Goal: Information Seeking & Learning: Learn about a topic

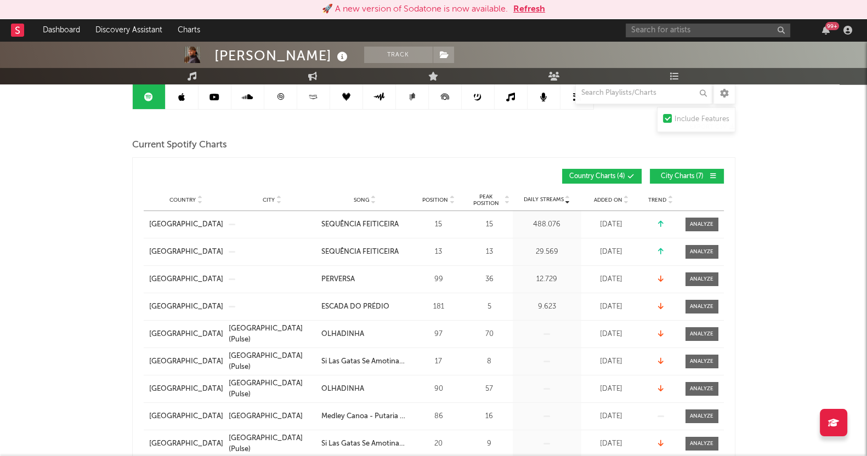
scroll to position [137, 0]
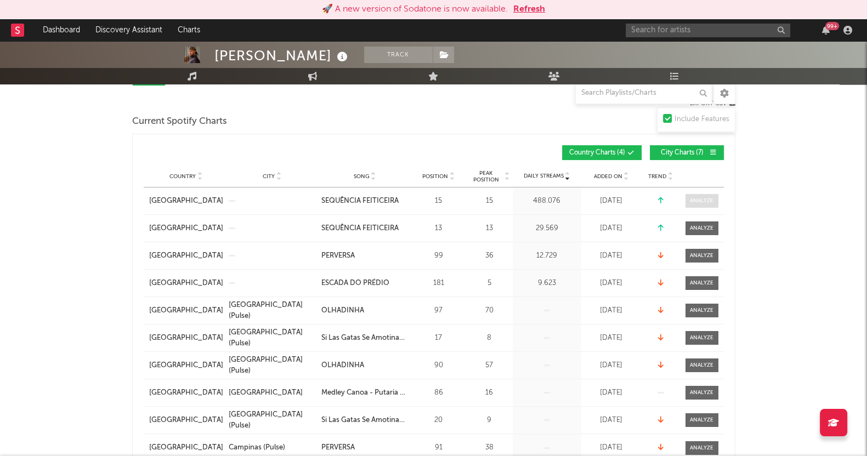
click at [710, 205] on span at bounding box center [702, 201] width 33 height 14
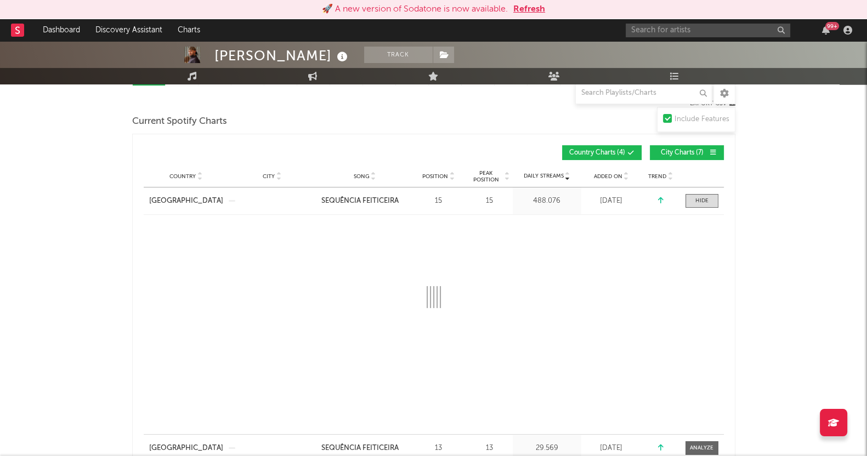
select select "1w"
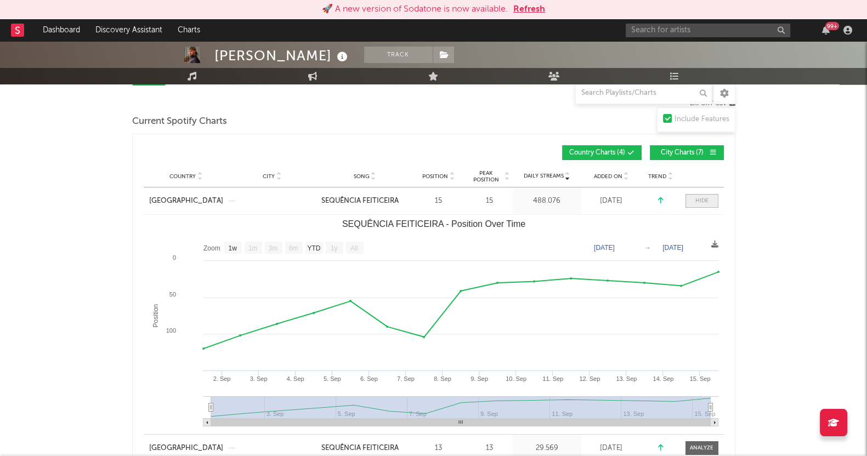
click at [710, 204] on span at bounding box center [702, 201] width 33 height 14
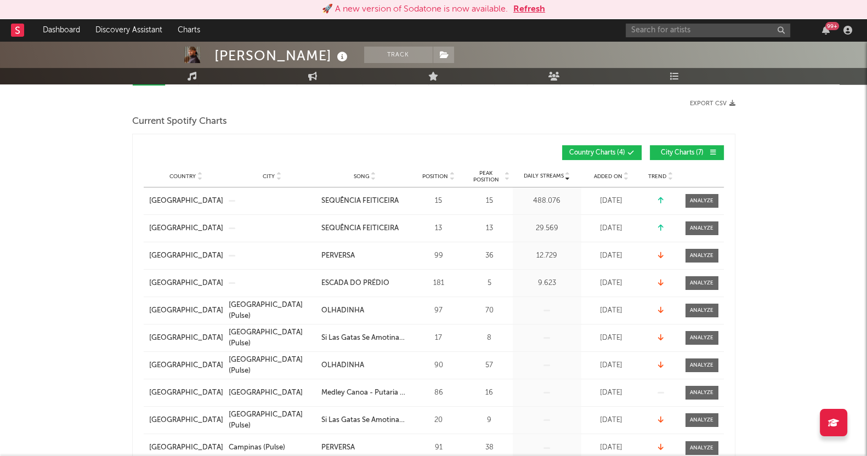
scroll to position [0, 0]
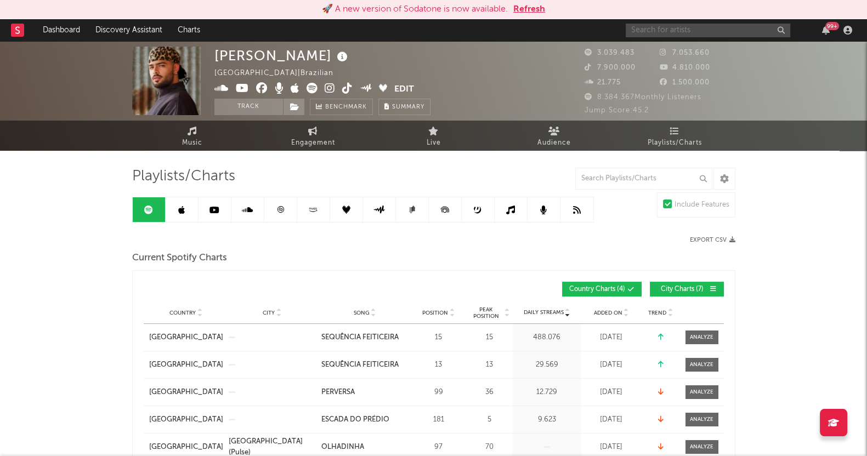
click at [664, 29] on input "text" at bounding box center [708, 31] width 165 height 14
click at [675, 31] on input "marília" at bounding box center [708, 31] width 165 height 14
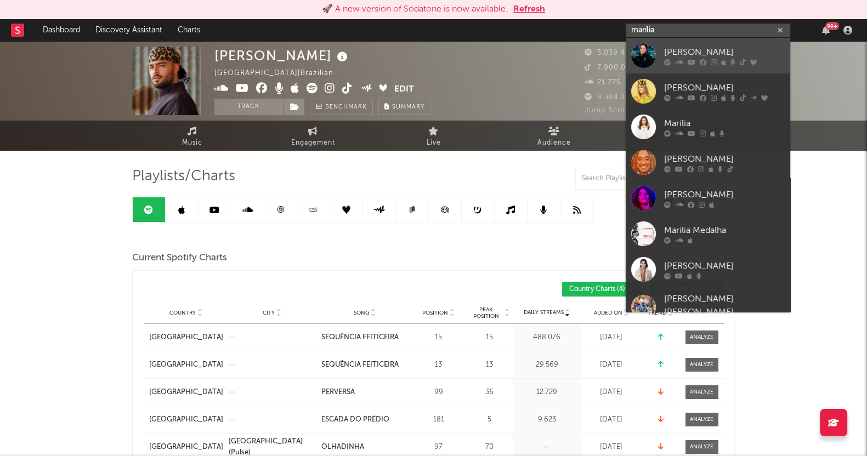
type input "marília"
click at [698, 56] on div "[PERSON_NAME]" at bounding box center [724, 52] width 121 height 13
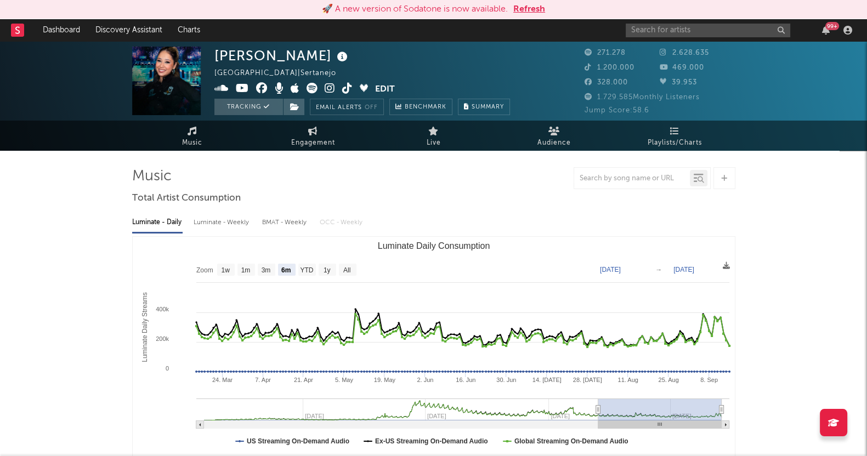
select select "6m"
click at [680, 137] on span "Playlists/Charts" at bounding box center [675, 143] width 54 height 13
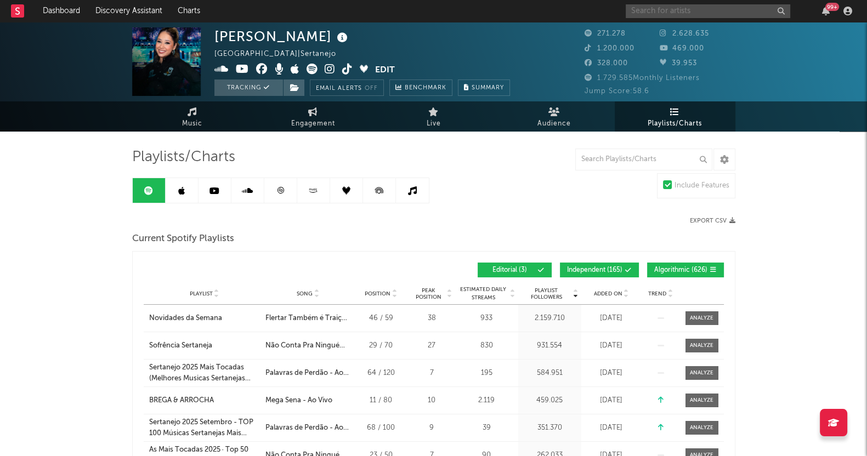
click at [713, 10] on input "text" at bounding box center [708, 11] width 165 height 14
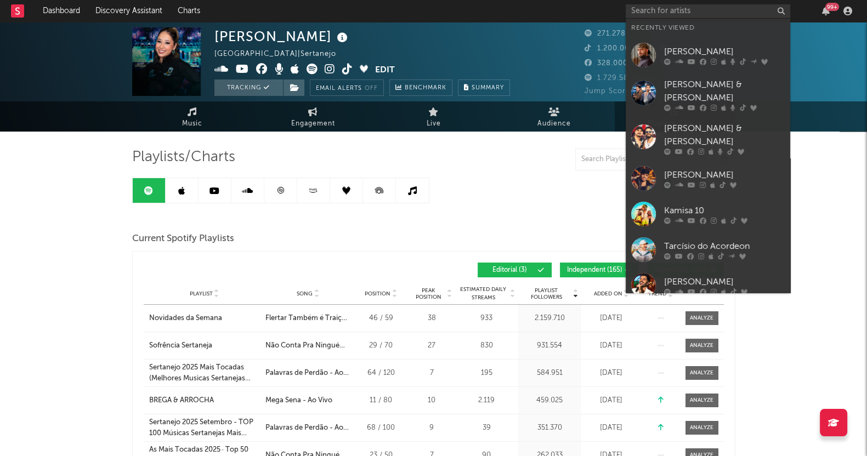
click at [691, 122] on div "[PERSON_NAME] & [PERSON_NAME]" at bounding box center [724, 135] width 121 height 26
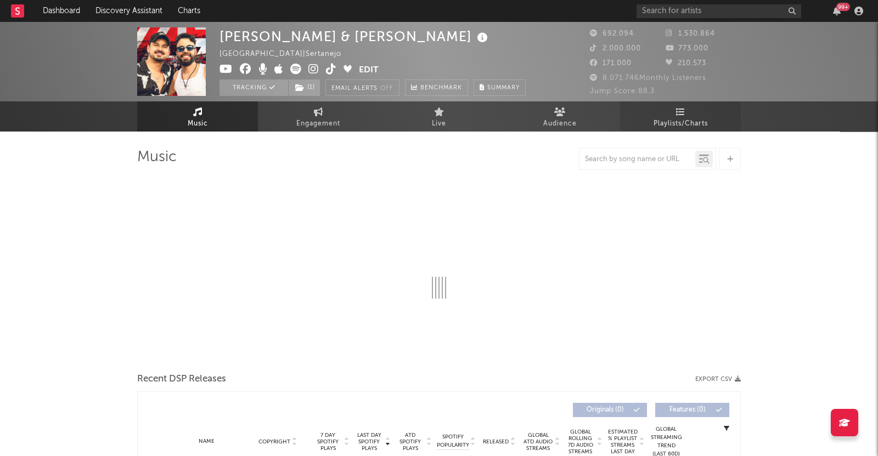
click at [683, 121] on span "Playlists/Charts" at bounding box center [680, 123] width 54 height 13
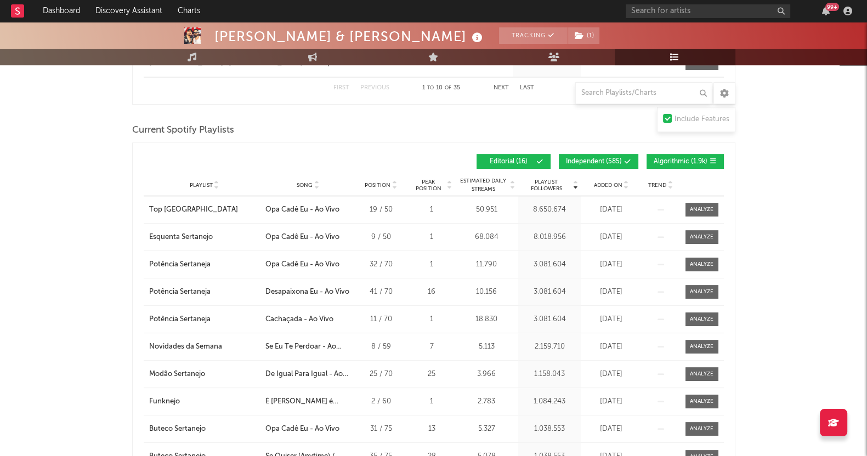
scroll to position [548, 0]
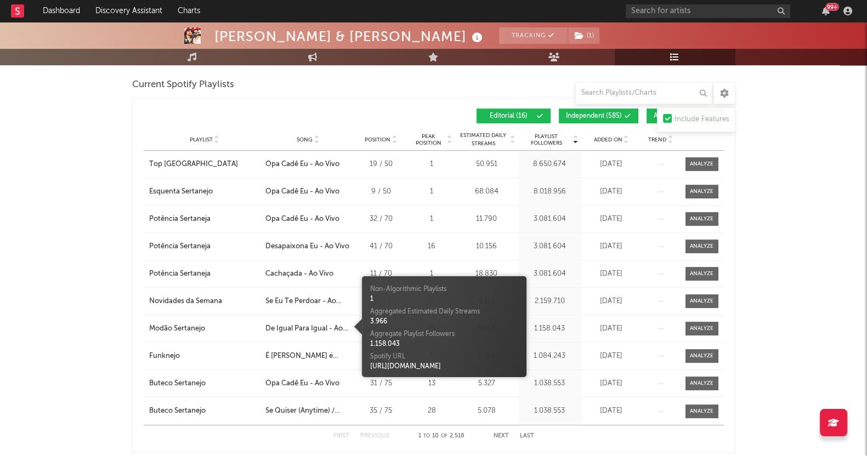
drag, startPoint x: 323, startPoint y: 323, endPoint x: 0, endPoint y: 282, distance: 325.6
drag, startPoint x: 0, startPoint y: 282, endPoint x: 37, endPoint y: 360, distance: 86.4
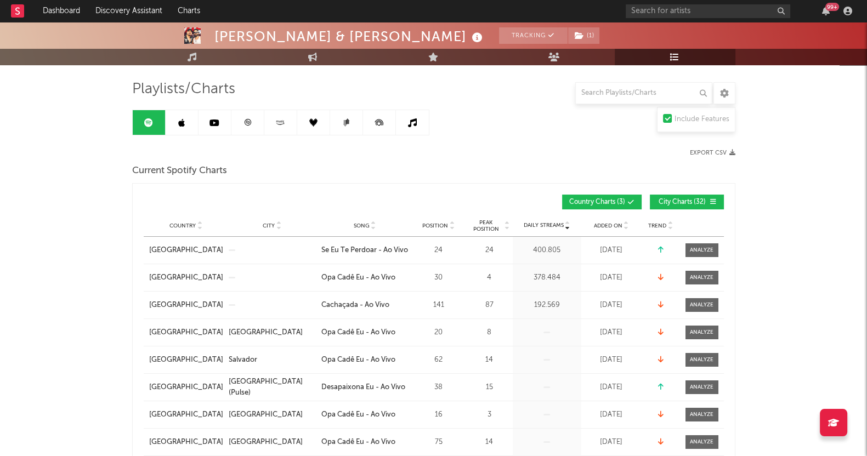
scroll to position [0, 0]
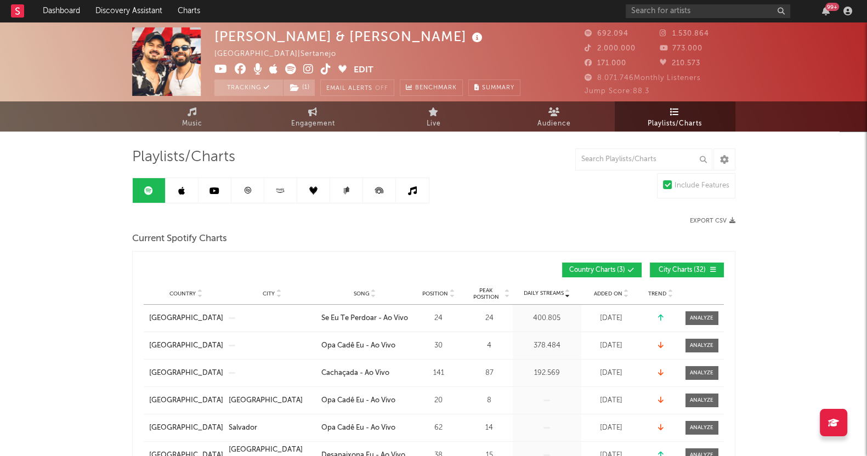
click at [181, 200] on link at bounding box center [182, 190] width 33 height 25
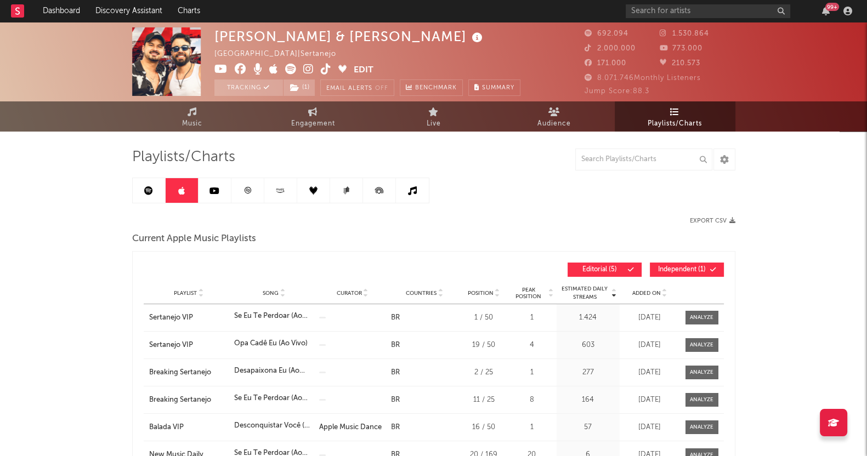
click at [212, 190] on icon at bounding box center [215, 190] width 10 height 9
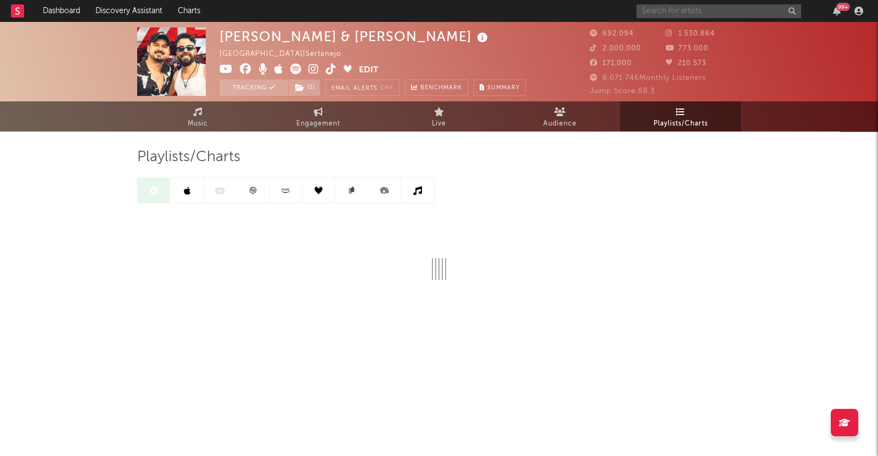
click at [678, 12] on input "text" at bounding box center [718, 11] width 165 height 14
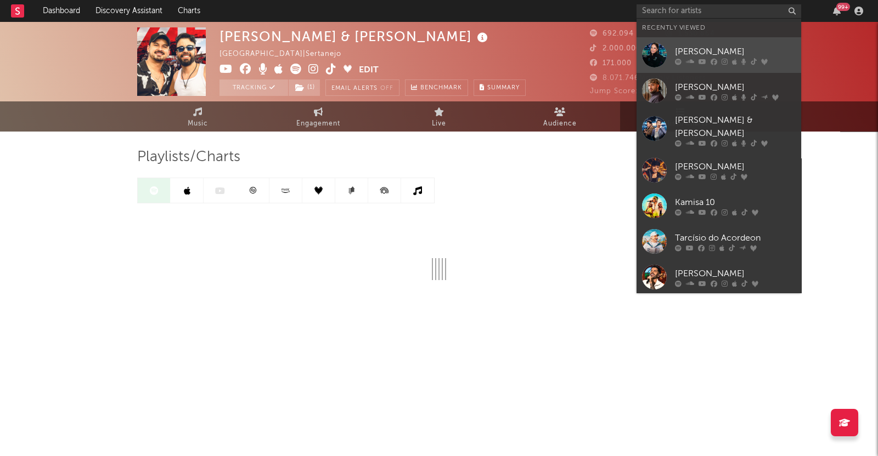
click at [668, 53] on link "[PERSON_NAME]" at bounding box center [718, 55] width 165 height 36
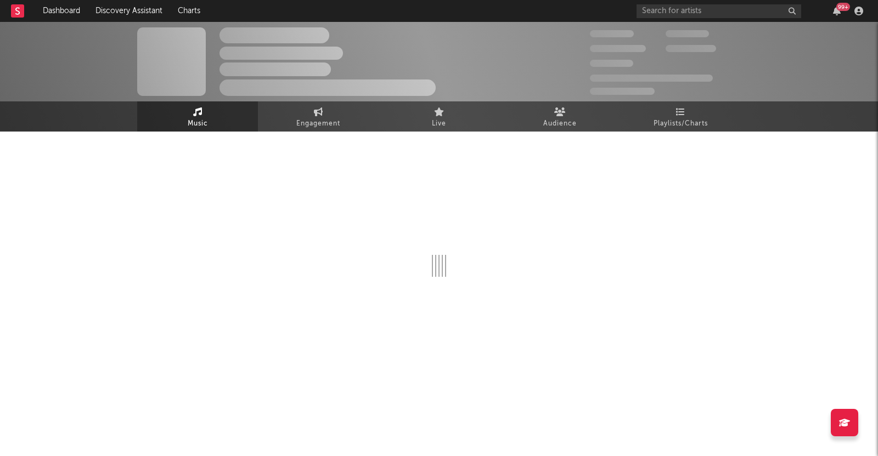
select select "6m"
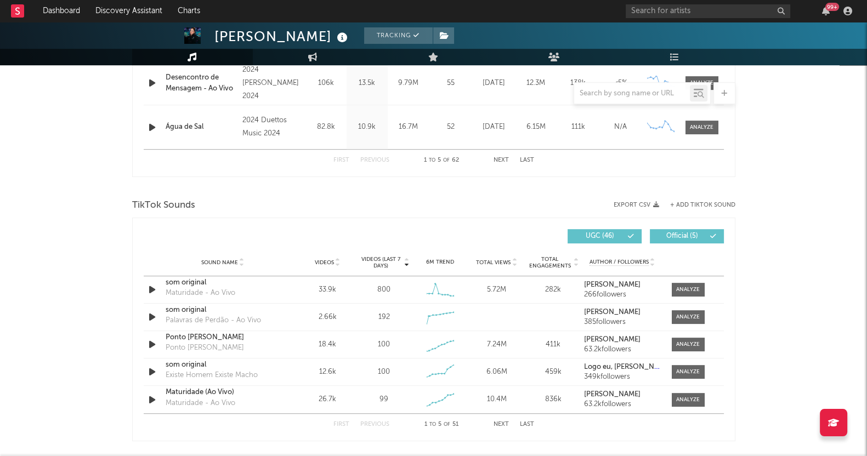
scroll to position [617, 0]
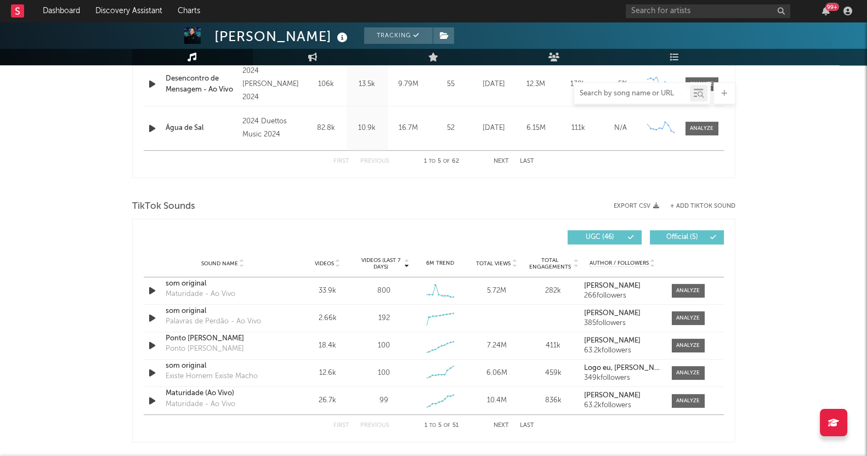
click at [609, 100] on div at bounding box center [632, 94] width 116 height 14
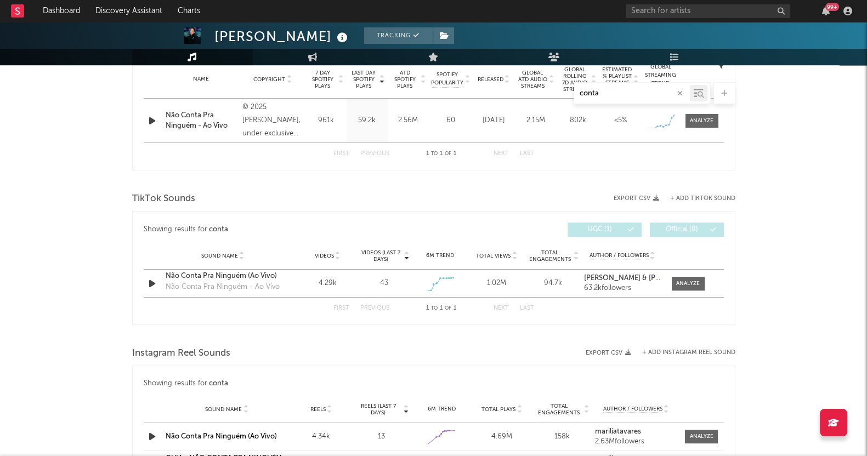
scroll to position [479, 0]
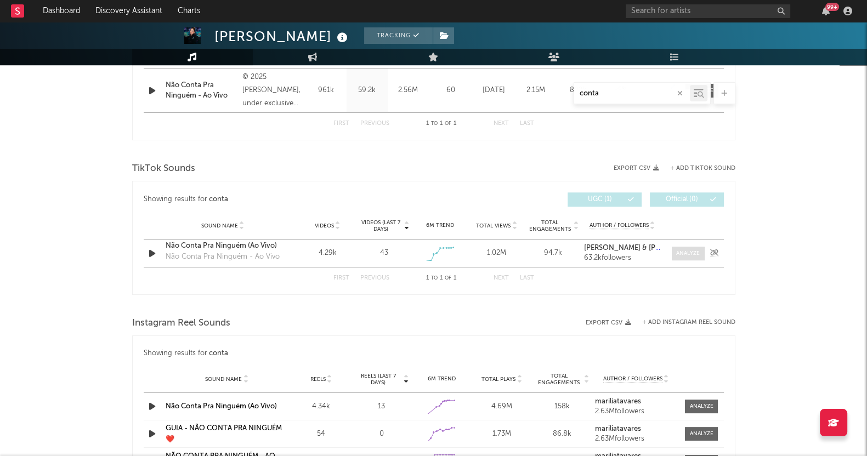
type input "conta"
click at [692, 252] on div at bounding box center [688, 254] width 24 height 8
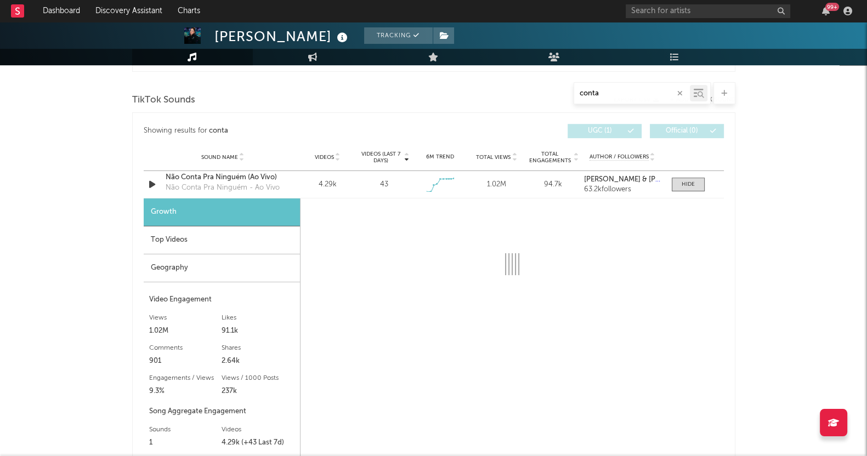
select select "1w"
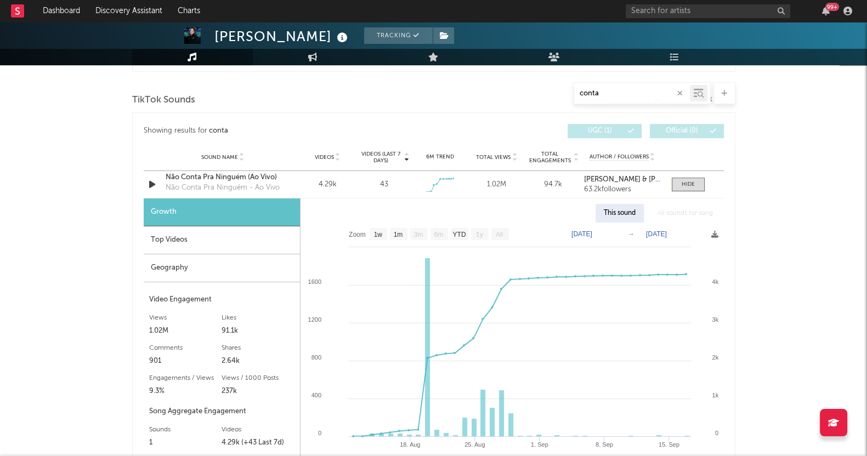
scroll to position [617, 0]
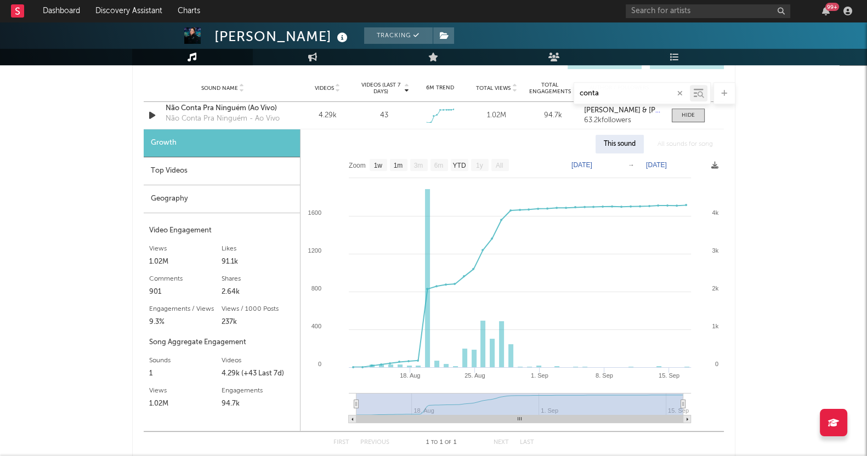
click at [828, 327] on div "[PERSON_NAME] Tracking [GEOGRAPHIC_DATA] | Sertanejo Edit Tracking Email Alerts…" at bounding box center [433, 221] width 867 height 1632
click at [853, 253] on div "[PERSON_NAME] Tracking [GEOGRAPHIC_DATA] | Sertanejo Edit Tracking Email Alerts…" at bounding box center [433, 221] width 867 height 1632
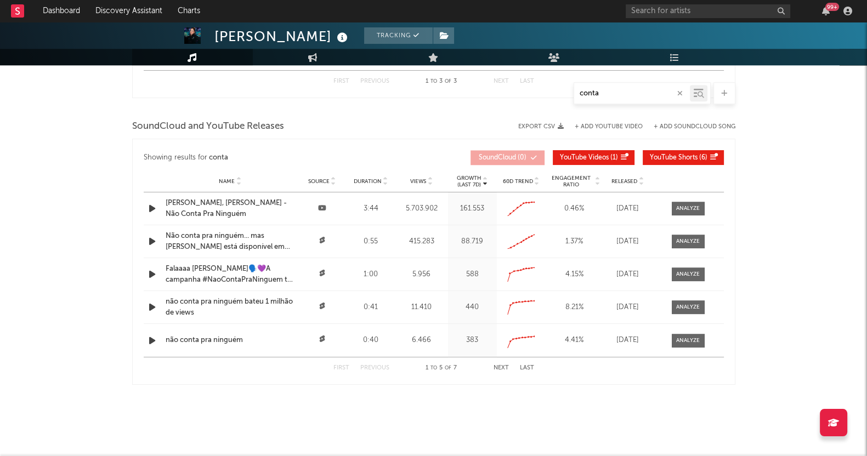
scroll to position [1196, 0]
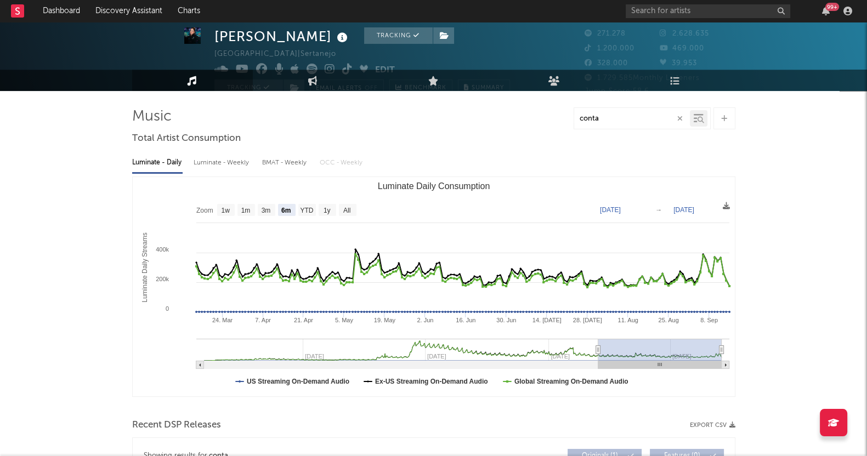
scroll to position [0, 0]
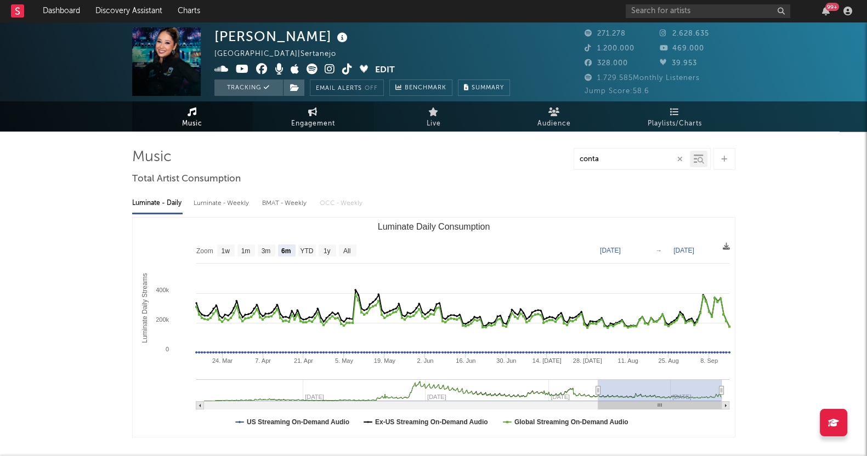
click at [329, 112] on link "Engagement" at bounding box center [313, 116] width 121 height 30
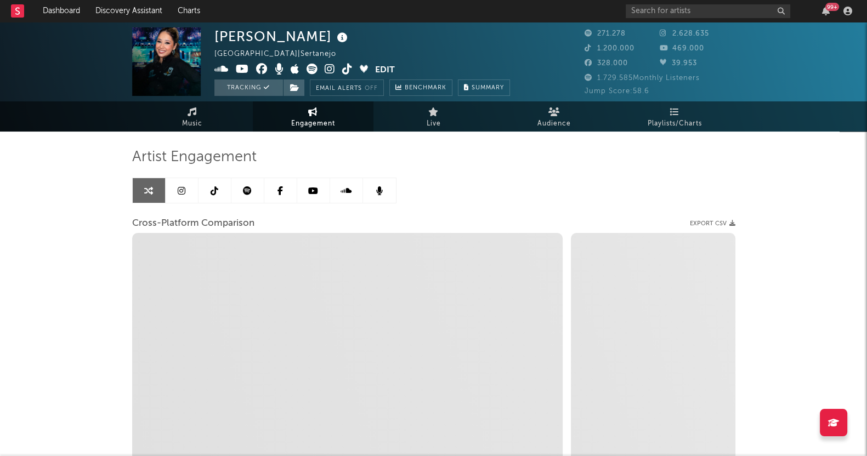
select select "1w"
select select "1m"
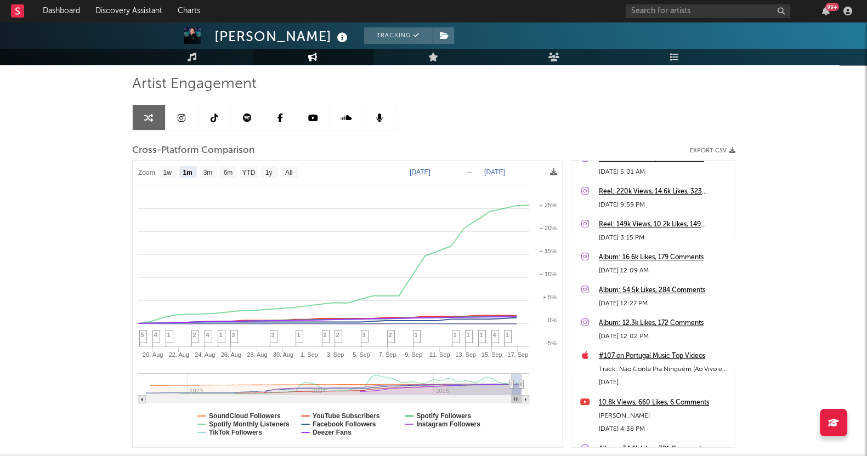
scroll to position [343, 0]
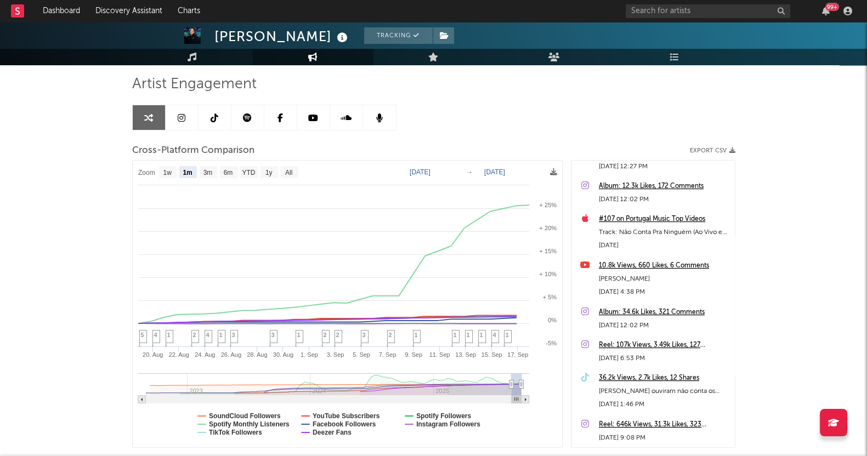
click at [663, 222] on div "#107 on Portugal Music Top Videos" at bounding box center [664, 219] width 131 height 13
click at [684, 59] on link "Playlists/Charts" at bounding box center [675, 57] width 121 height 16
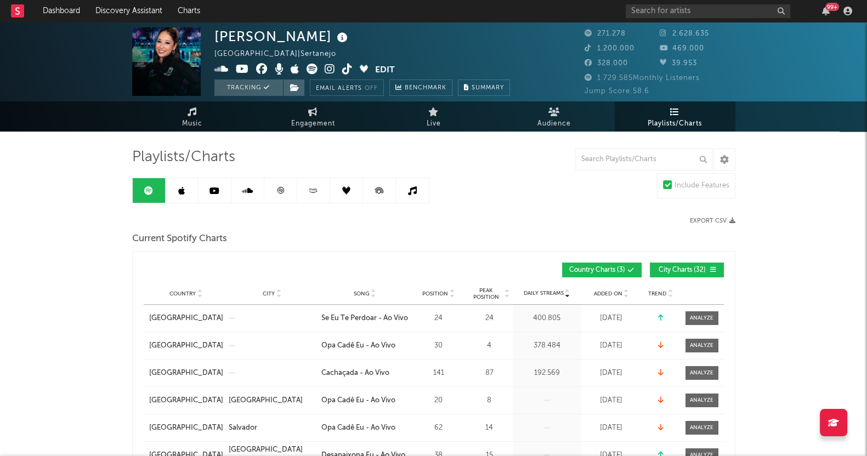
click at [358, 190] on link at bounding box center [346, 190] width 33 height 25
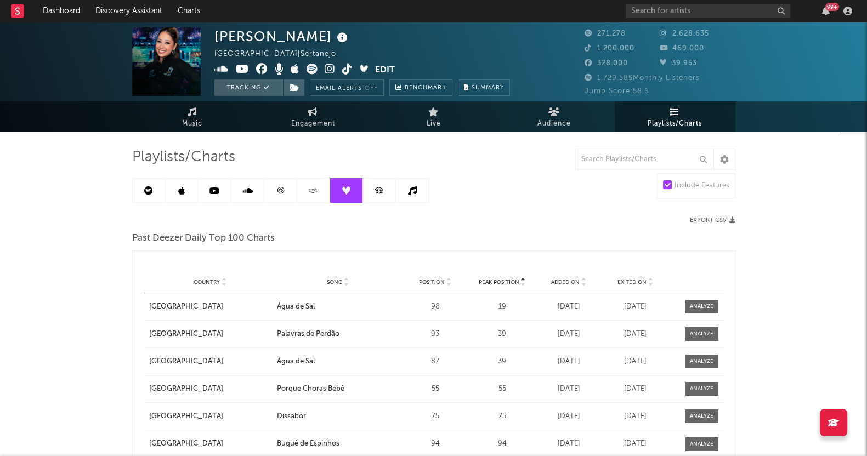
click at [414, 188] on icon at bounding box center [412, 190] width 9 height 9
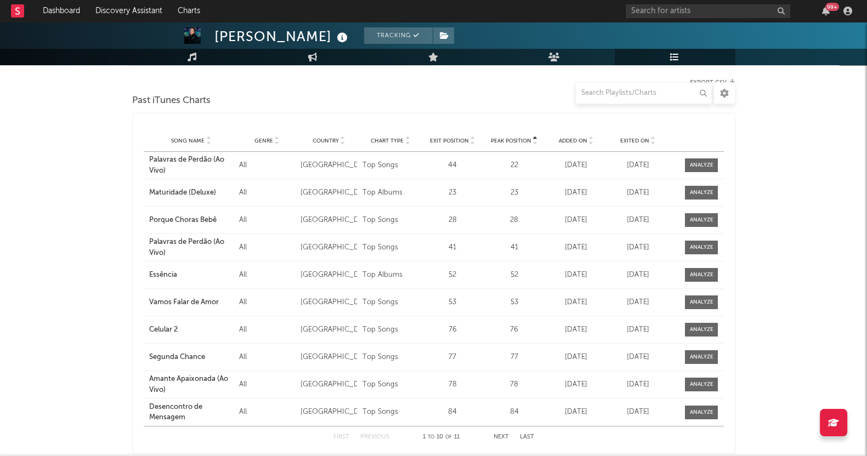
scroll to position [63, 0]
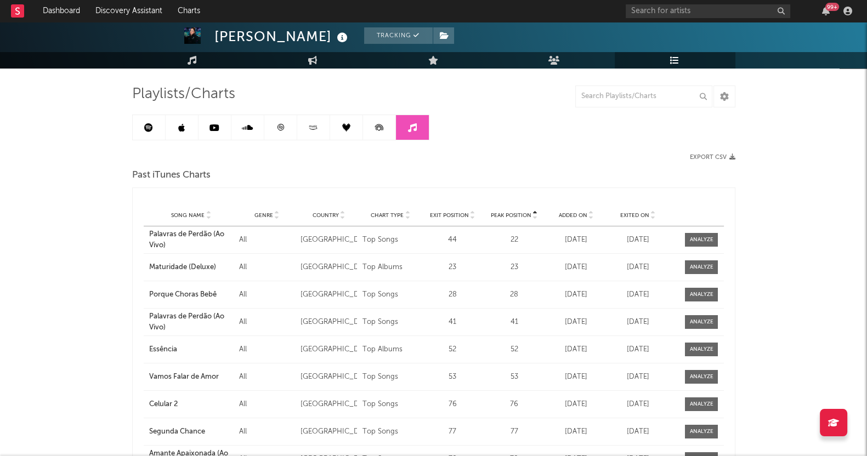
click at [640, 215] on span "Exited On" at bounding box center [634, 215] width 29 height 7
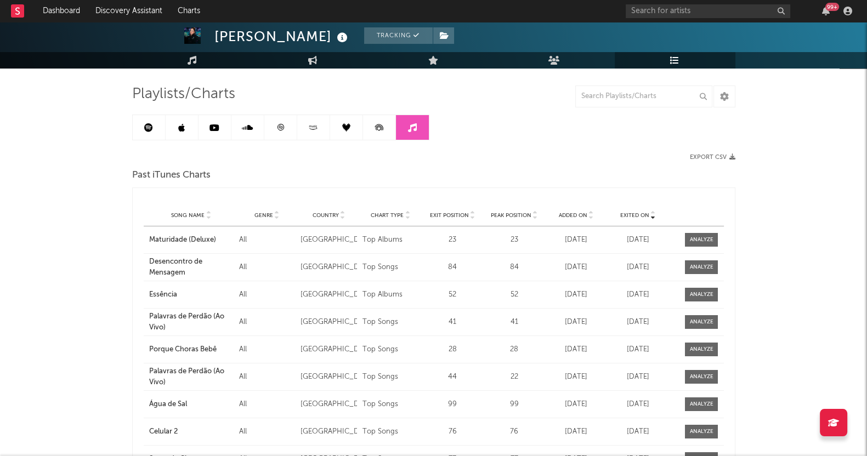
click at [378, 127] on icon at bounding box center [379, 129] width 4 height 4
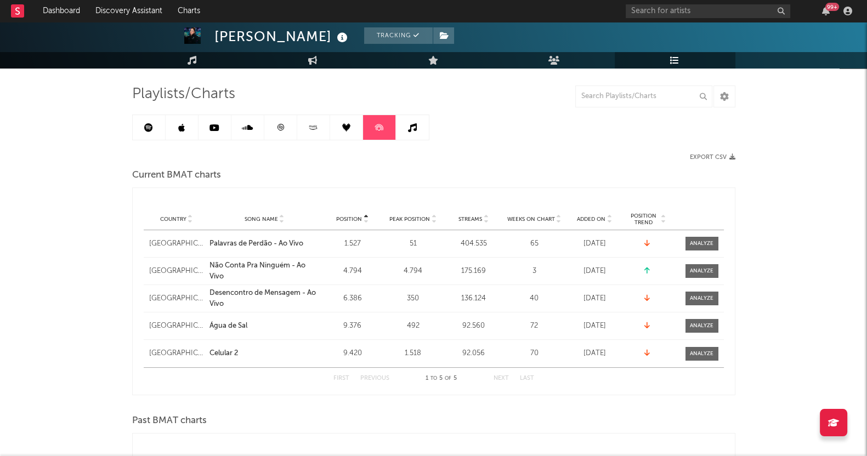
click at [340, 129] on link at bounding box center [346, 127] width 33 height 25
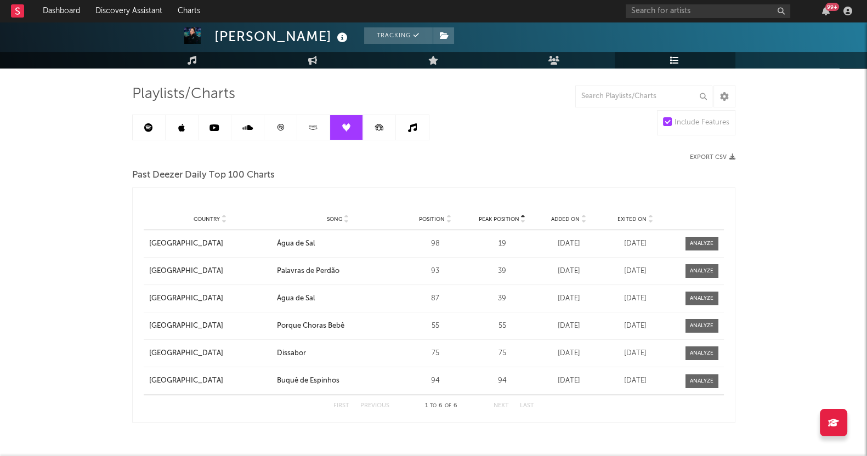
click at [640, 216] on span "Exited On" at bounding box center [632, 219] width 29 height 7
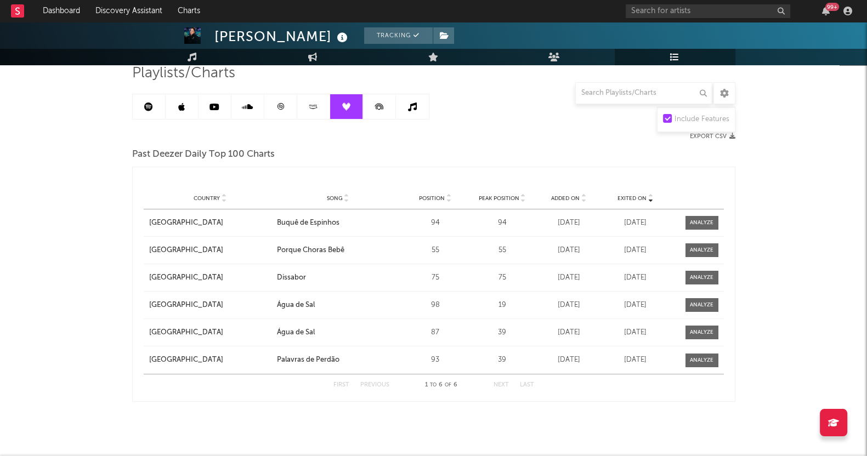
scroll to position [94, 0]
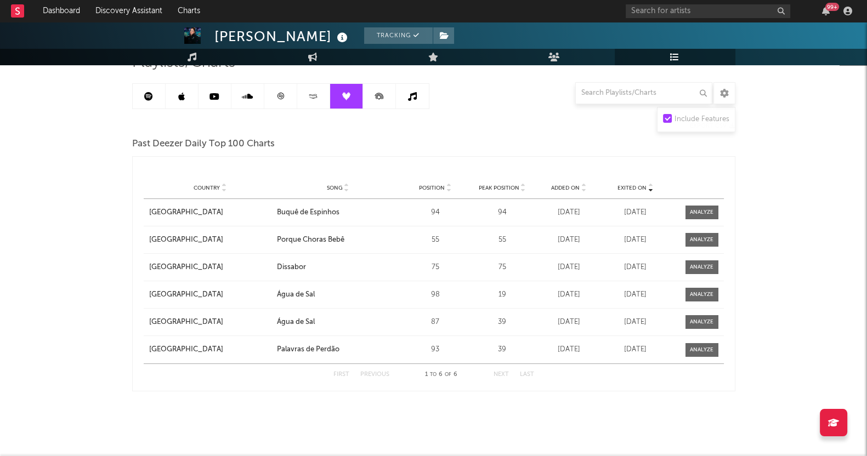
click at [312, 95] on icon at bounding box center [313, 96] width 13 height 8
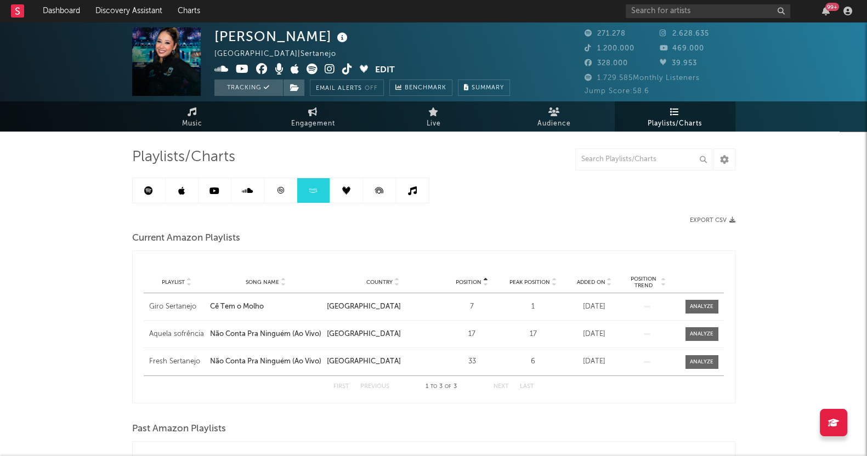
click at [282, 184] on link at bounding box center [280, 190] width 33 height 25
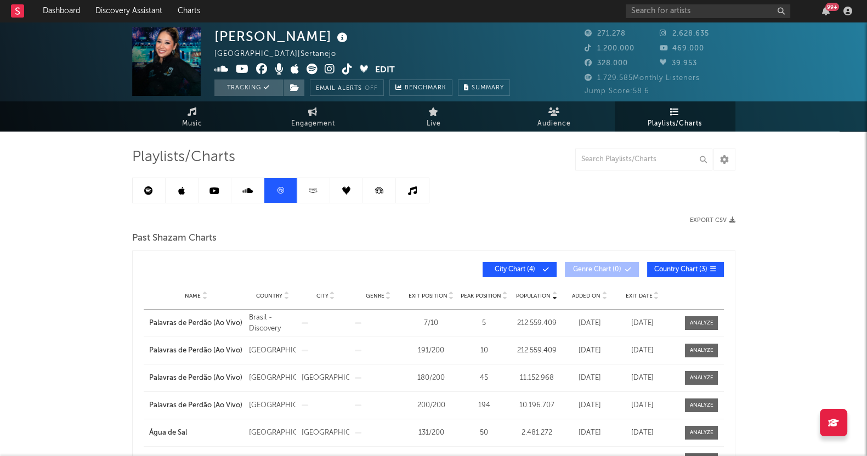
click at [321, 187] on link at bounding box center [313, 190] width 33 height 25
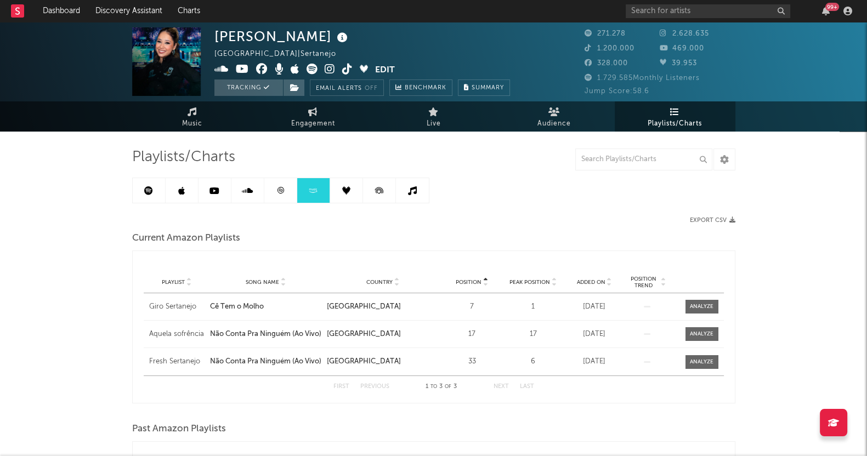
click at [353, 180] on link at bounding box center [346, 190] width 33 height 25
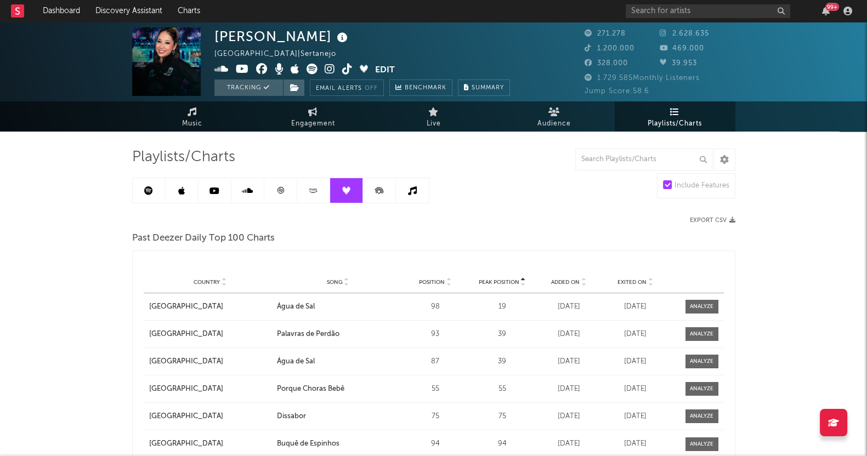
click at [191, 195] on link at bounding box center [182, 190] width 33 height 25
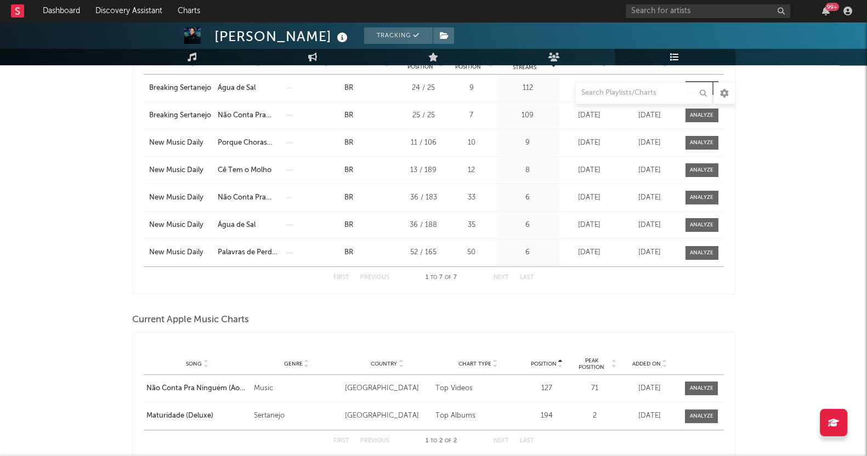
scroll to position [479, 0]
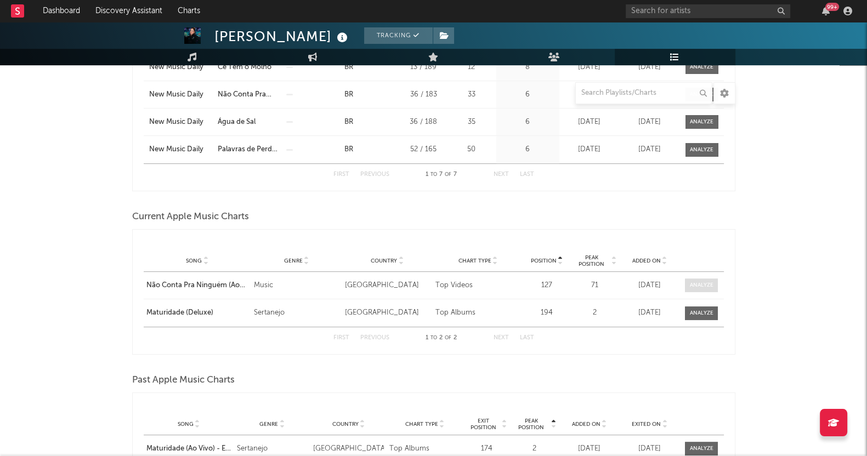
click at [703, 281] on div at bounding box center [702, 285] width 24 height 8
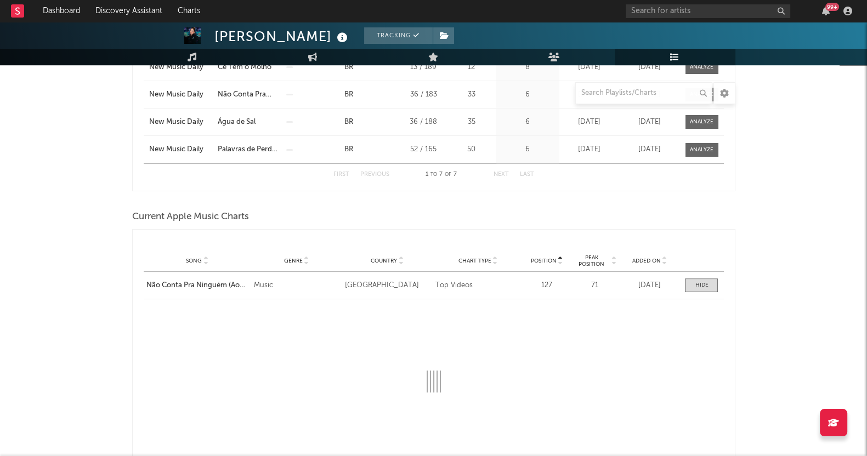
select select "1w"
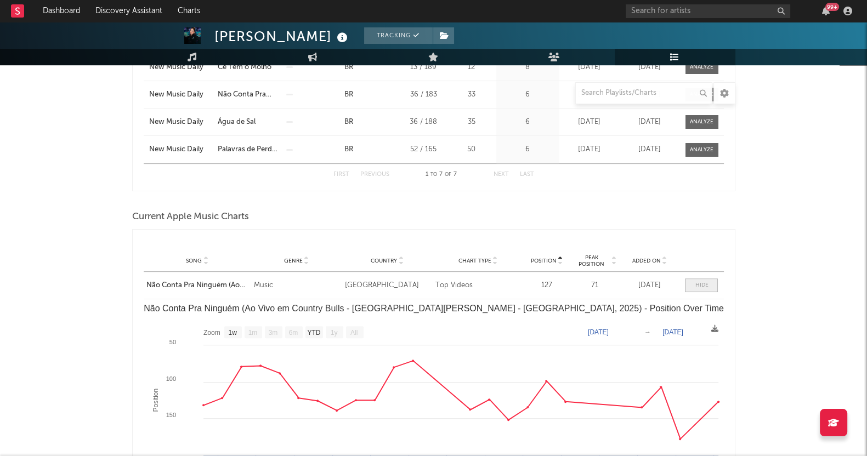
click at [695, 281] on div at bounding box center [701, 285] width 13 height 8
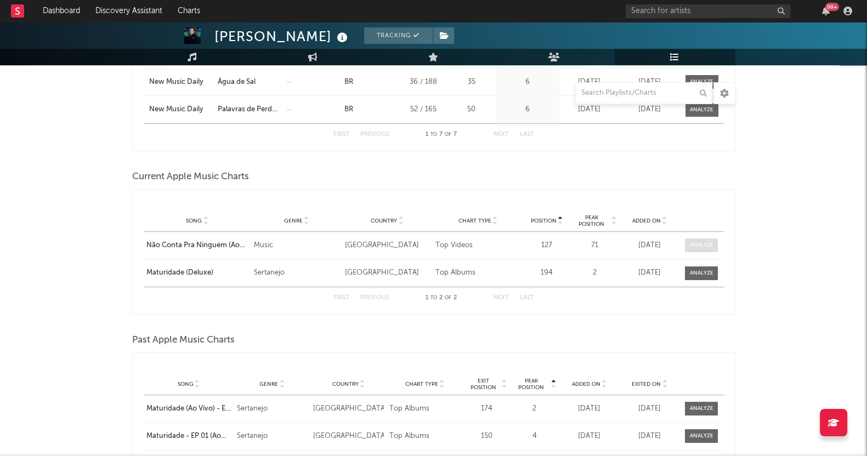
scroll to position [548, 0]
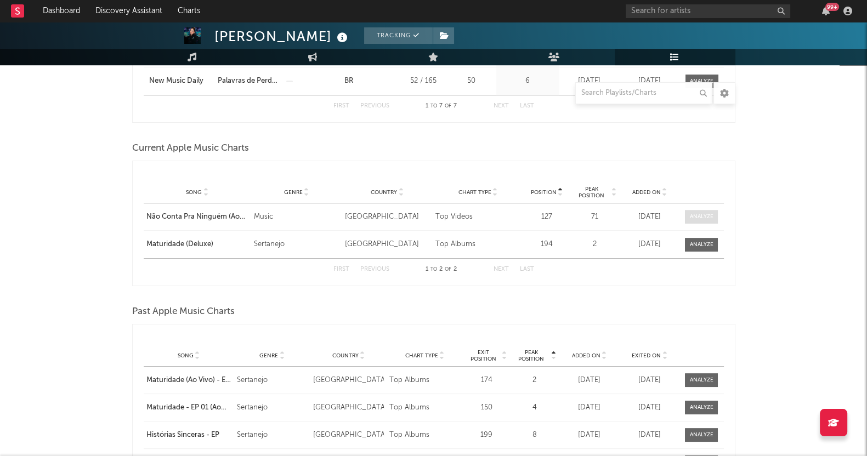
click at [699, 213] on div at bounding box center [702, 217] width 24 height 8
select select "1w"
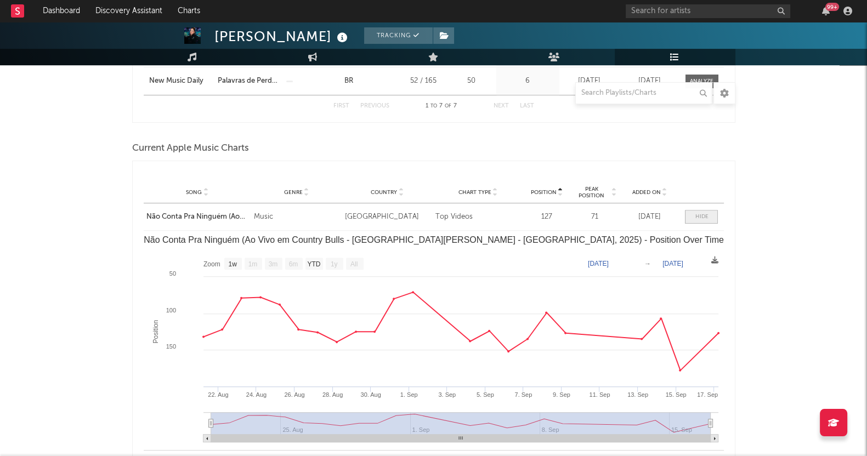
click at [708, 216] on div at bounding box center [701, 217] width 13 height 8
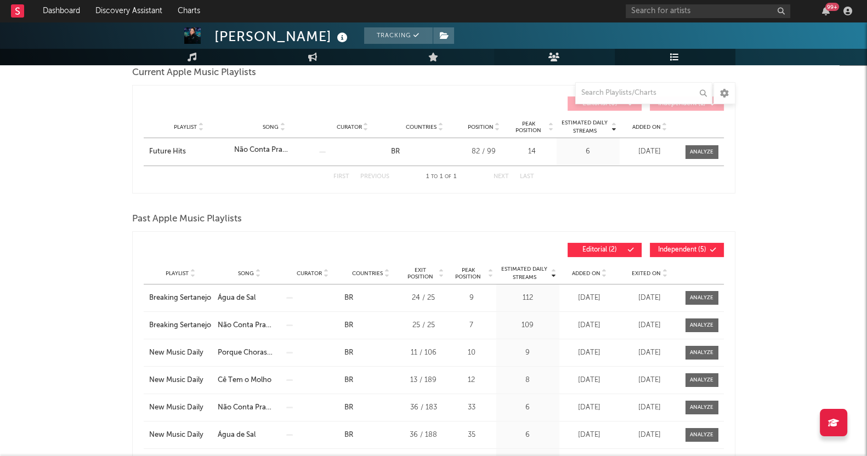
scroll to position [0, 0]
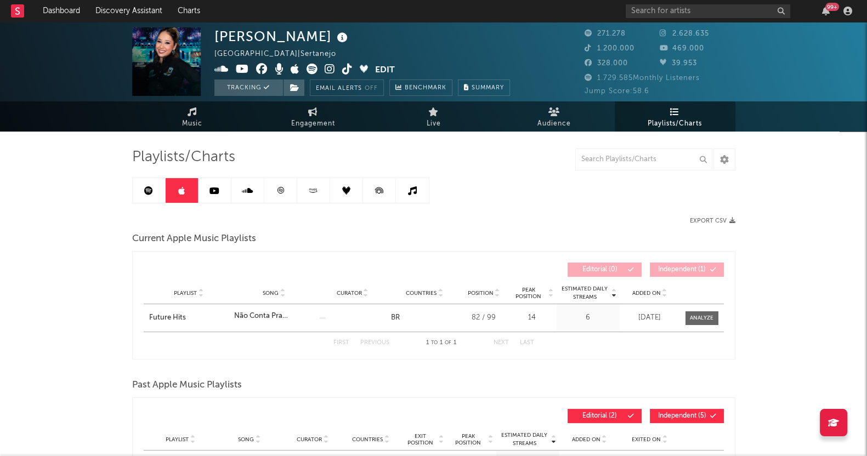
click at [217, 188] on icon at bounding box center [215, 190] width 10 height 9
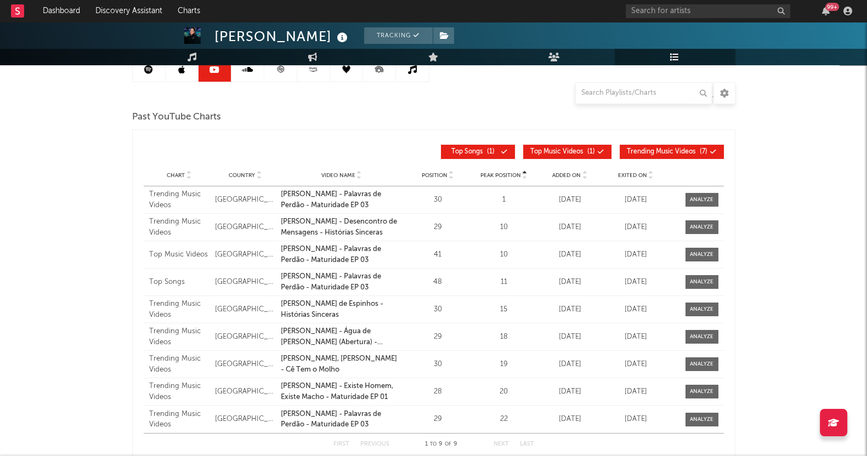
scroll to position [54, 0]
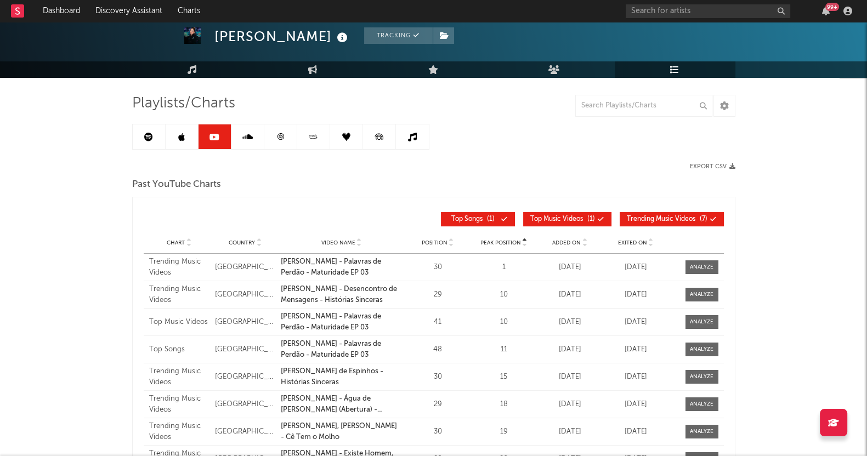
click at [244, 133] on icon at bounding box center [247, 137] width 11 height 9
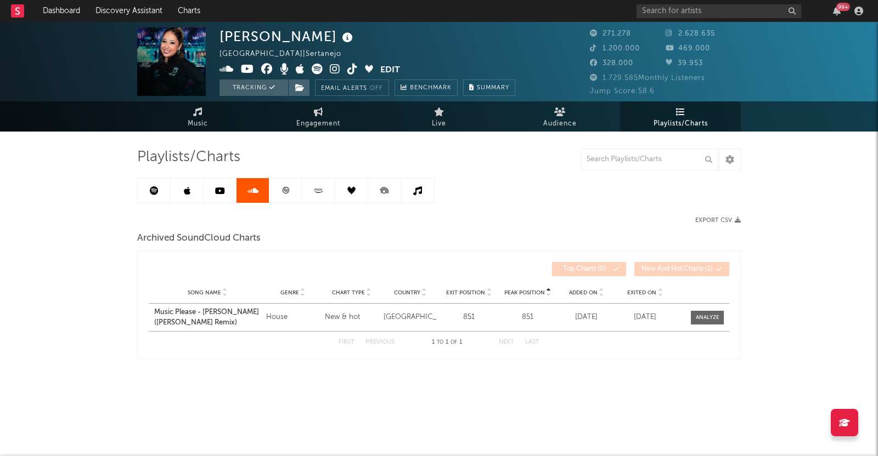
click at [288, 193] on icon at bounding box center [285, 190] width 7 height 7
